Goal: Task Accomplishment & Management: Manage account settings

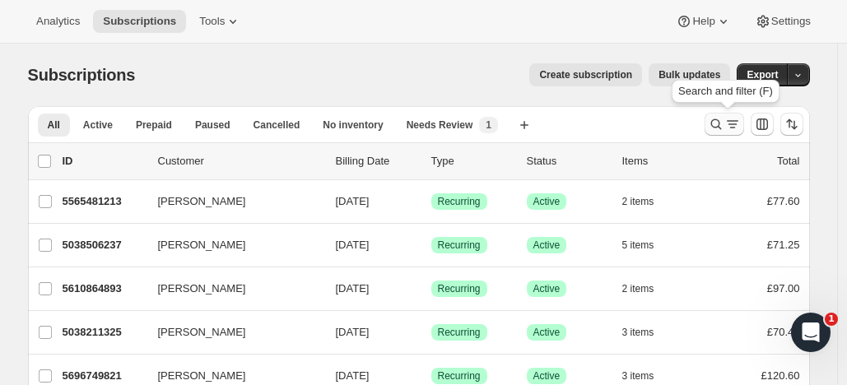
click at [716, 118] on icon "Search and filter results" at bounding box center [716, 124] width 16 height 16
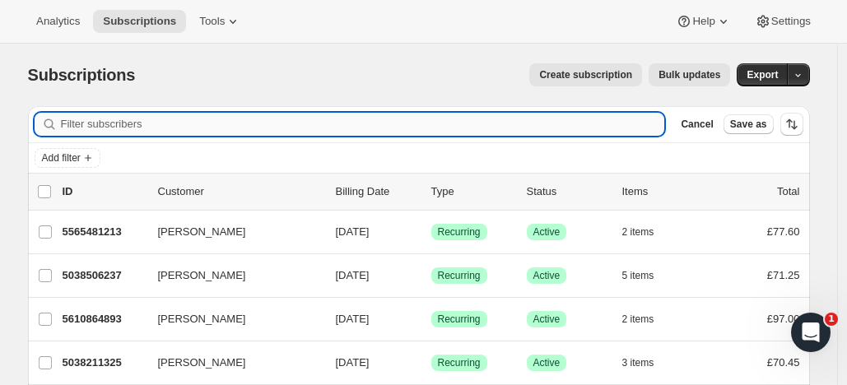
click at [110, 124] on input "Filter subscribers" at bounding box center [363, 124] width 604 height 23
paste input "[PERSON_NAME]"
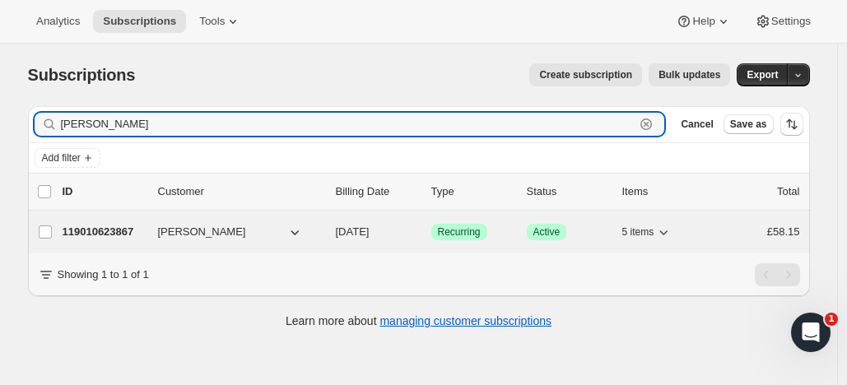
type input "[PERSON_NAME]"
click at [131, 226] on p "119010623867" at bounding box center [104, 232] width 82 height 16
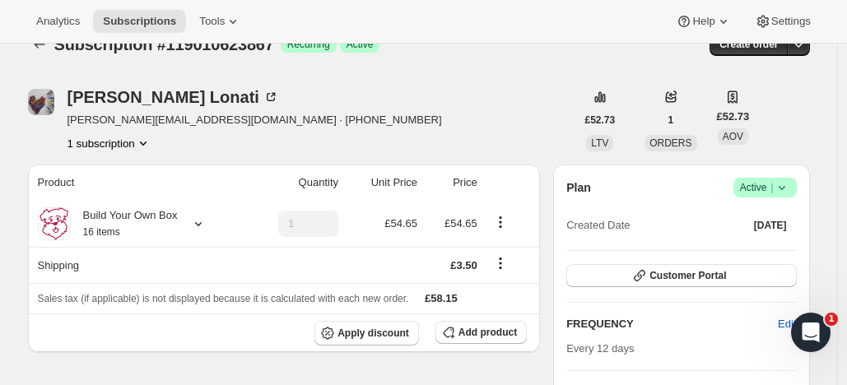
scroll to position [31, 0]
